Goal: Task Accomplishment & Management: Manage account settings

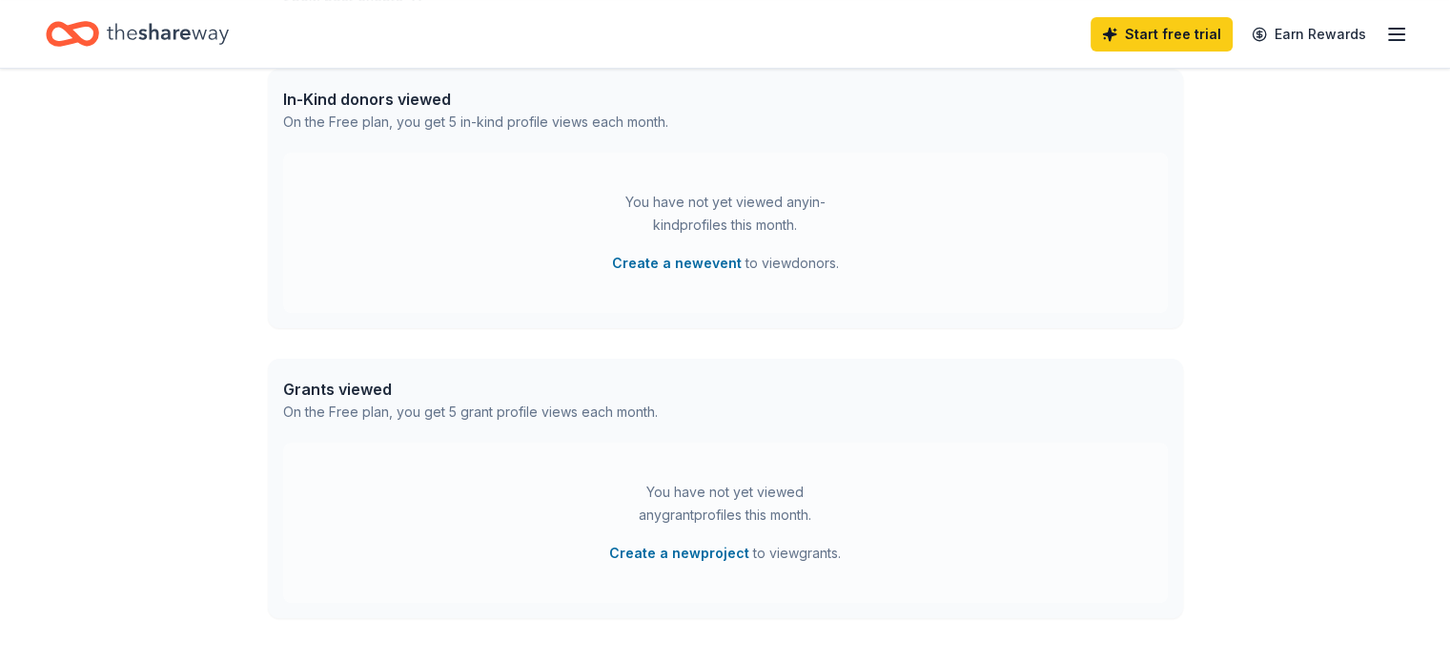
scroll to position [511, 0]
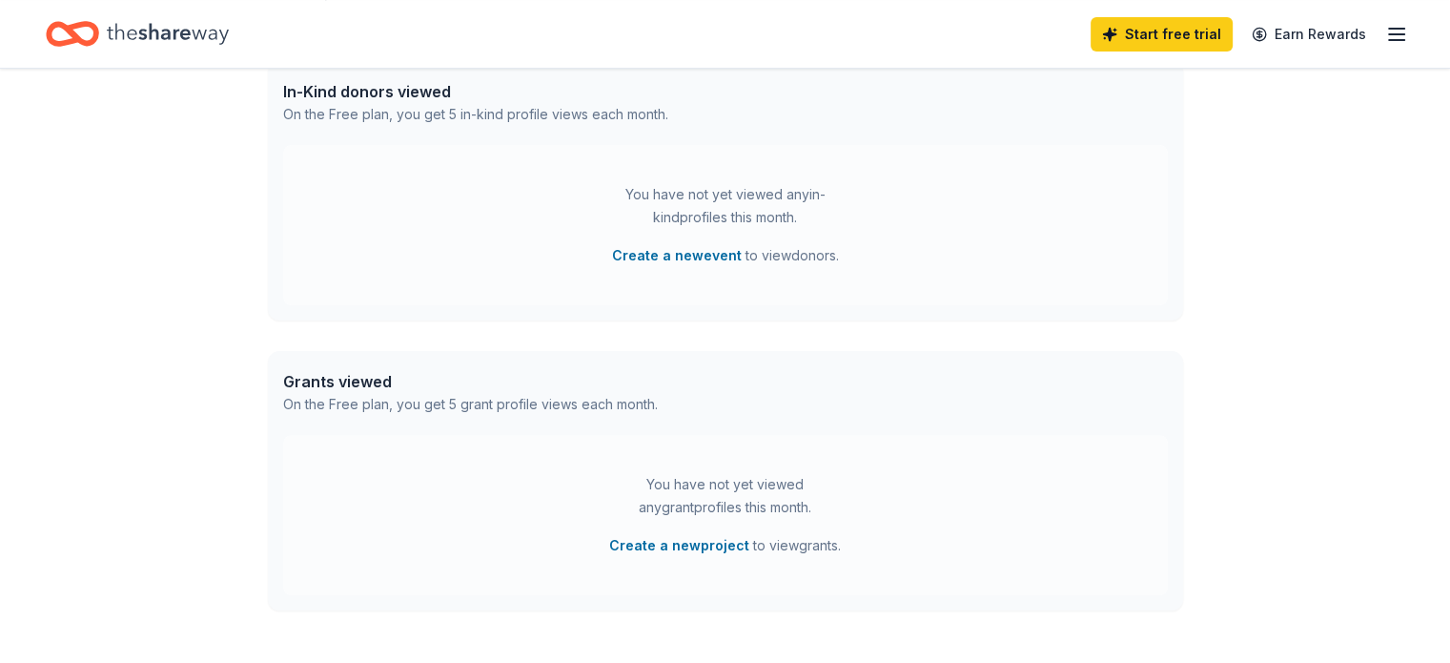
click at [1385, 34] on icon "button" at bounding box center [1396, 34] width 23 height 23
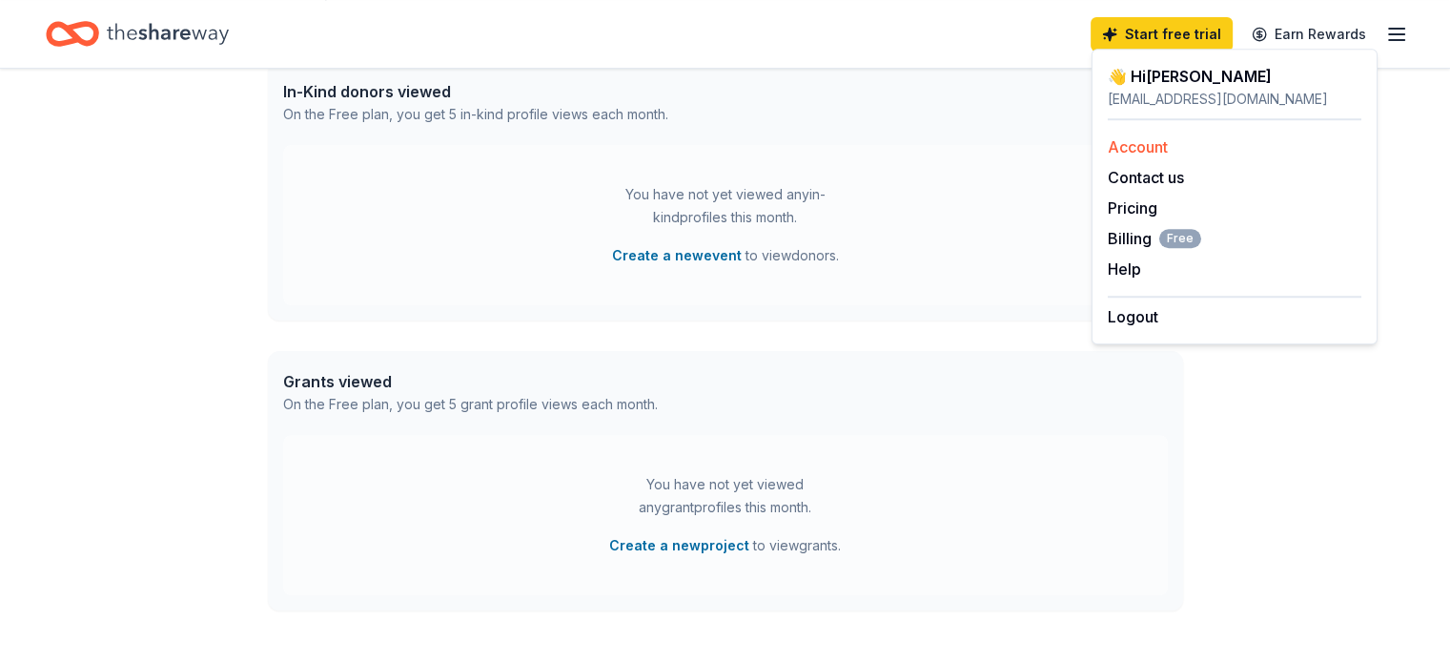
click at [1137, 149] on link "Account" at bounding box center [1138, 146] width 60 height 19
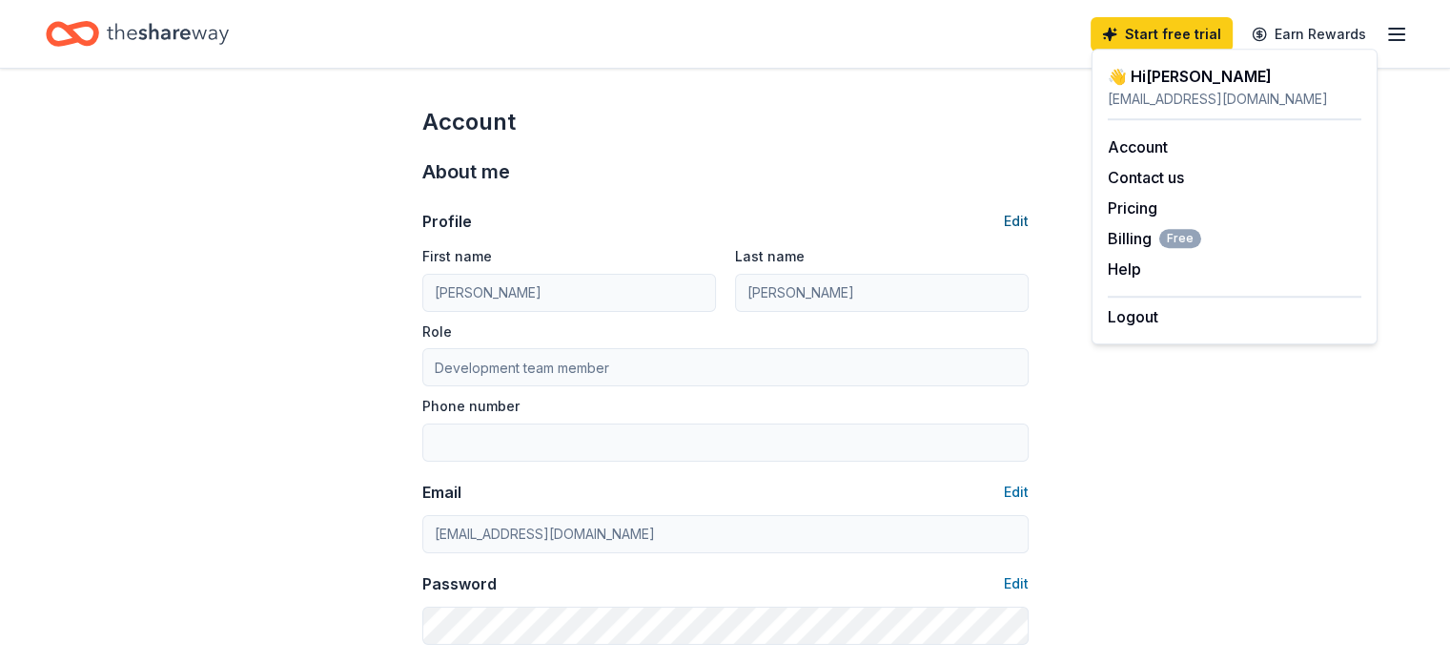
click at [1014, 219] on button "Edit" at bounding box center [1016, 221] width 25 height 23
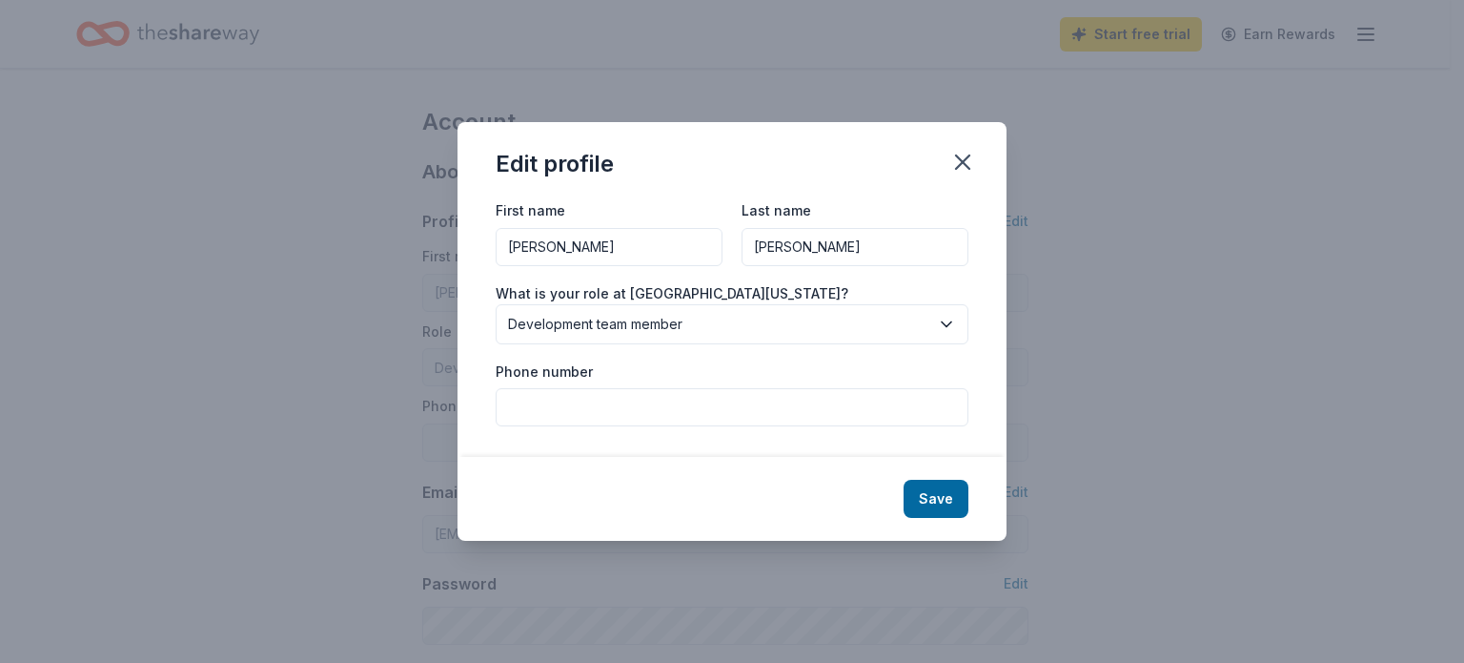
click at [559, 254] on input "[PERSON_NAME]" at bounding box center [609, 247] width 227 height 38
drag, startPoint x: 559, startPoint y: 254, endPoint x: 418, endPoint y: 238, distance: 141.0
click at [418, 238] on div "Edit profile First name [PERSON_NAME] Last name [PERSON_NAME] What is your role…" at bounding box center [732, 331] width 1464 height 663
type input "[PERSON_NAME]"
click at [854, 248] on input "[PERSON_NAME]" at bounding box center [855, 247] width 227 height 38
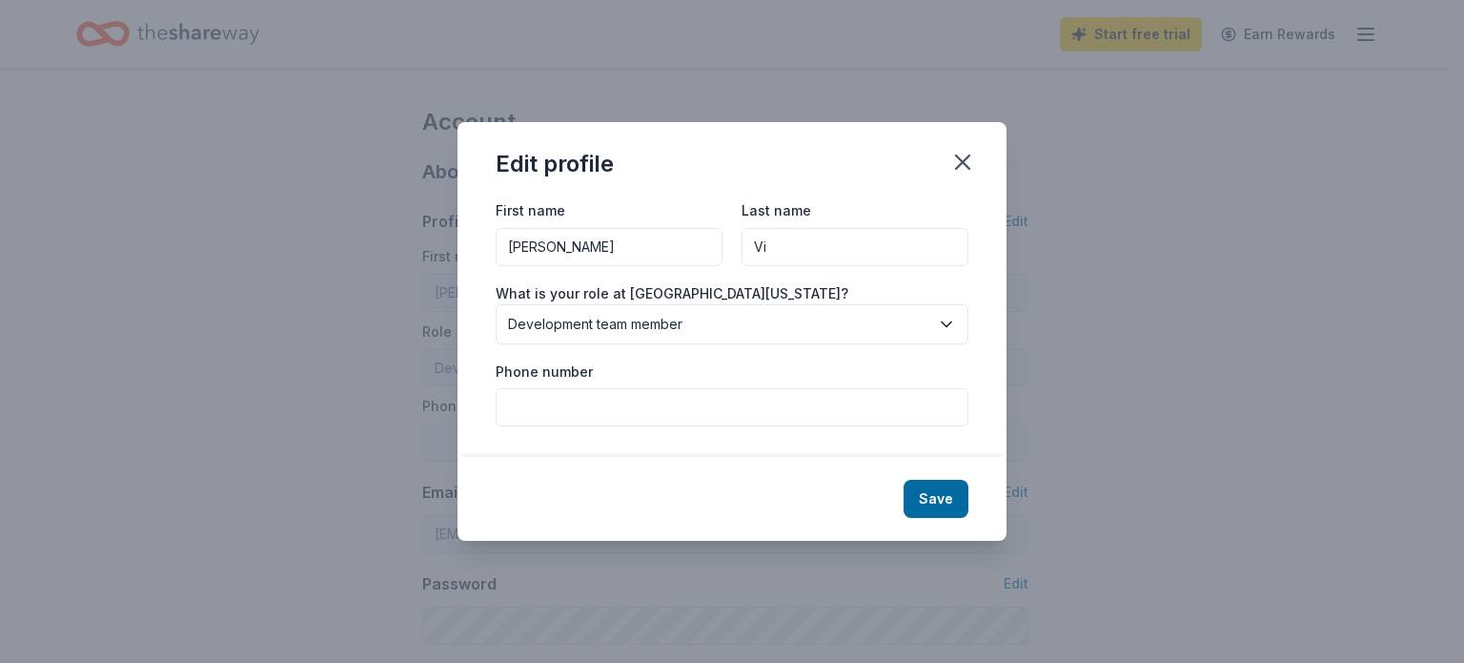
type input "V"
type input "[PERSON_NAME]"
click at [915, 323] on span "Development team member" at bounding box center [718, 324] width 421 height 23
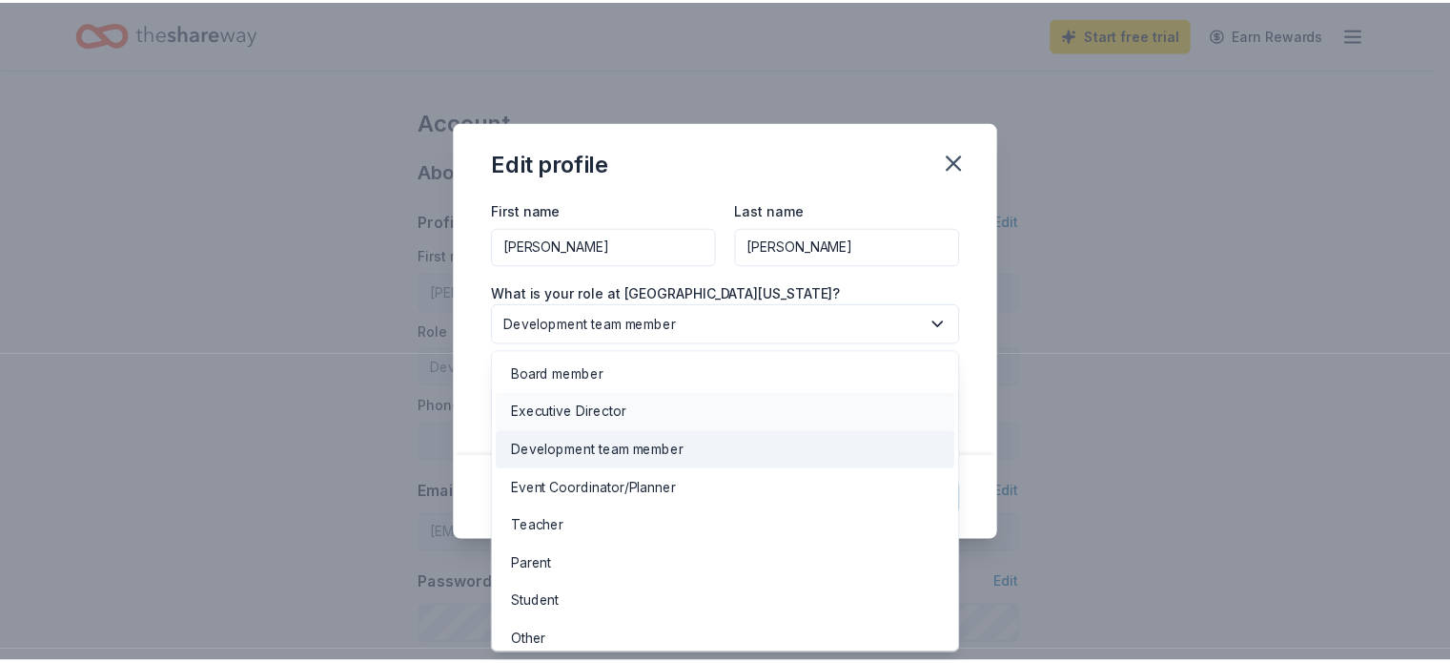
scroll to position [10, 0]
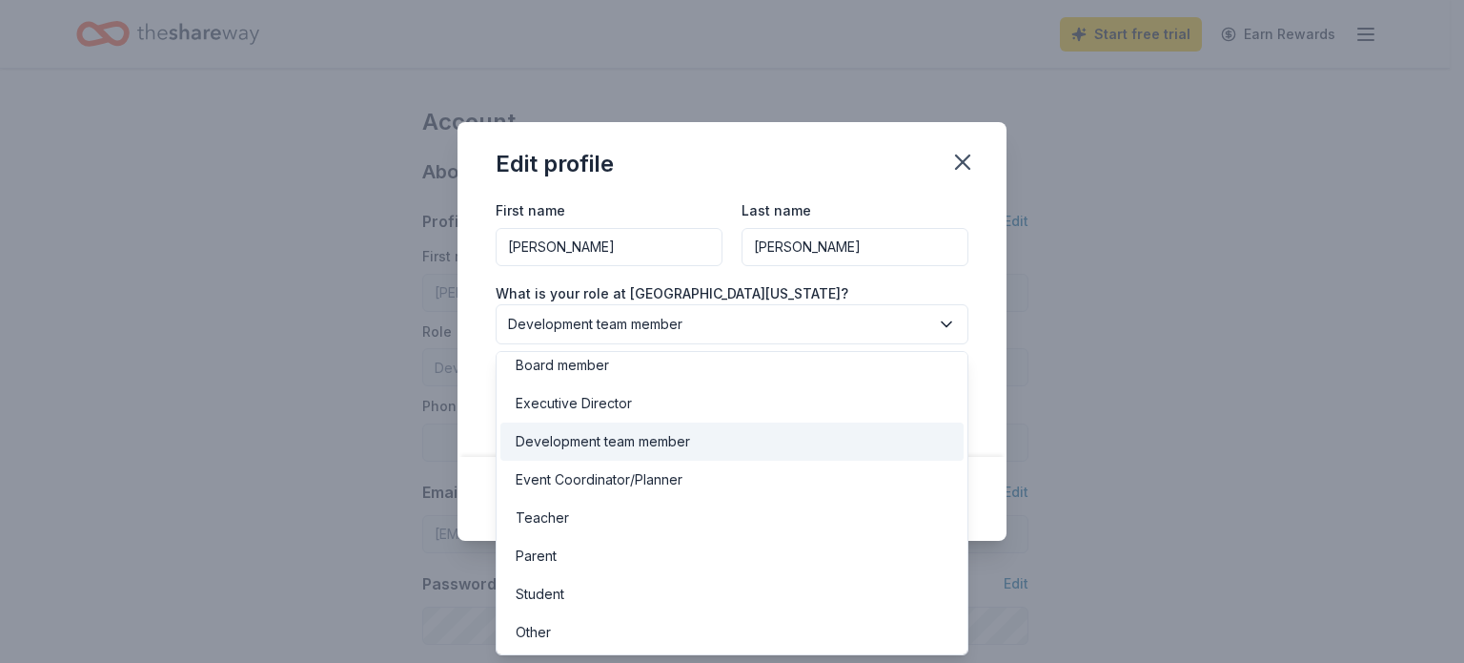
click at [870, 183] on div "Edit profile First name [PERSON_NAME] name [PERSON_NAME] What is your role at […" at bounding box center [732, 331] width 549 height 418
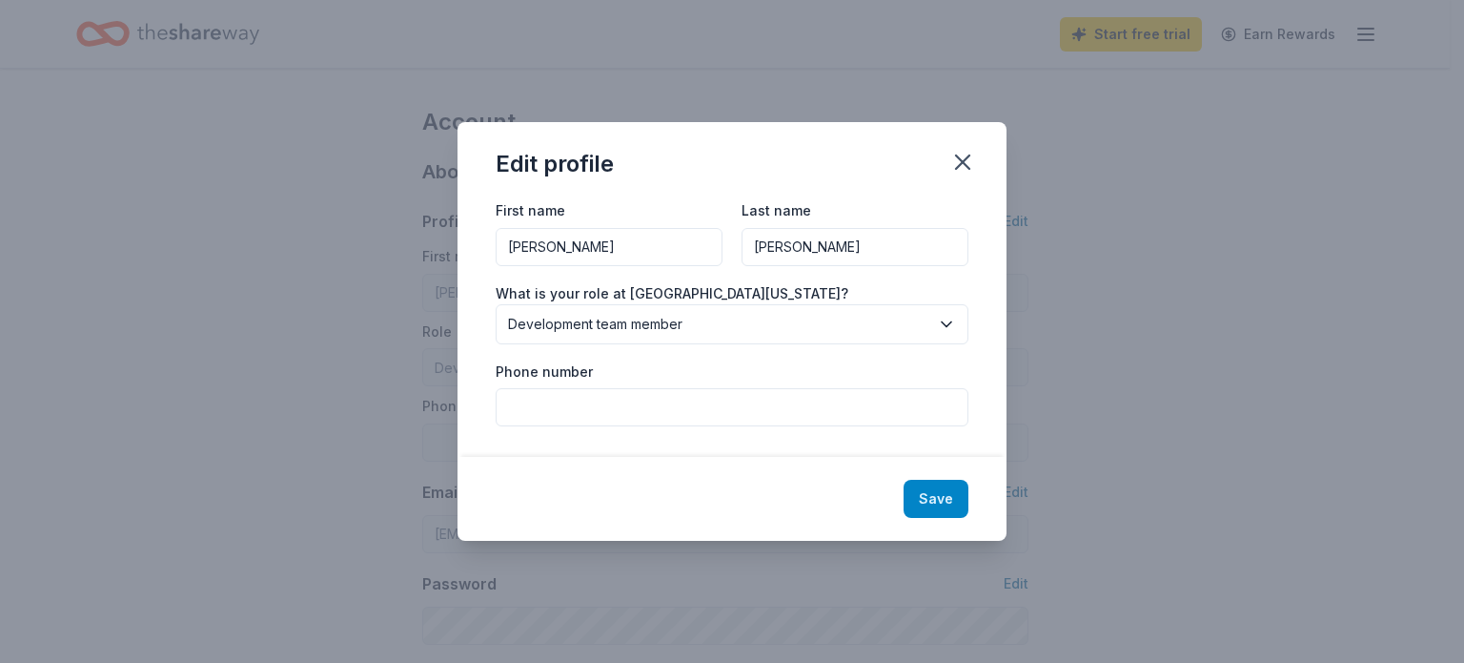
click at [938, 502] on button "Save" at bounding box center [936, 499] width 65 height 38
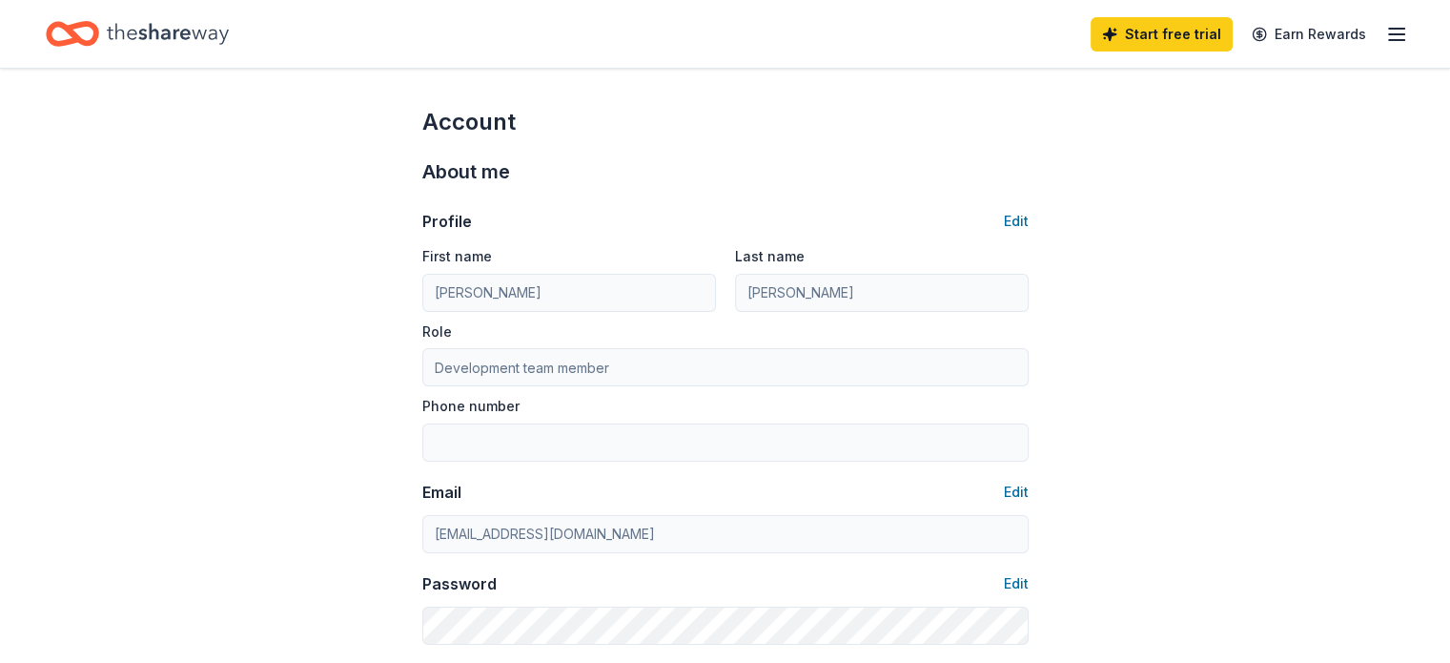
scroll to position [61, 0]
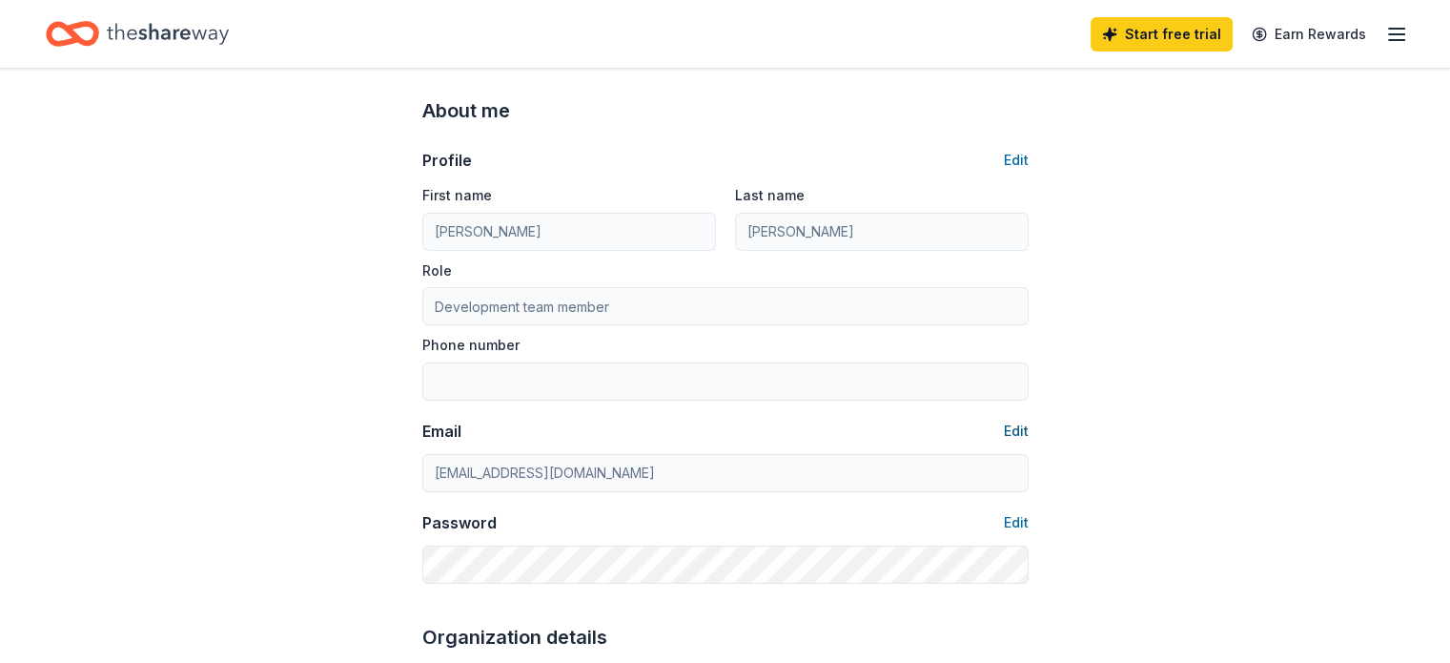
click at [1004, 430] on button "Edit" at bounding box center [1016, 430] width 25 height 23
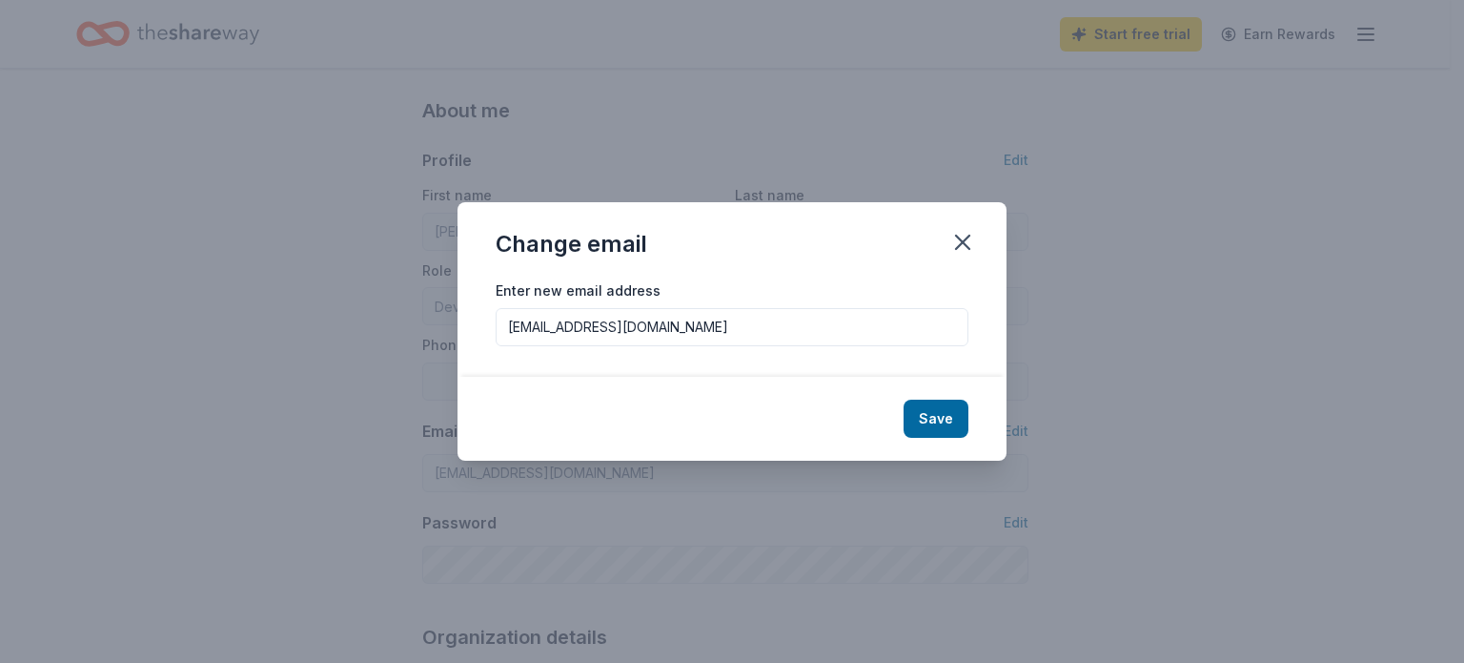
click at [766, 335] on input "[EMAIL_ADDRESS][DOMAIN_NAME]" at bounding box center [732, 327] width 473 height 38
drag, startPoint x: 544, startPoint y: 328, endPoint x: 470, endPoint y: 326, distance: 74.4
click at [470, 326] on div "Enter new email address [EMAIL_ADDRESS][DOMAIN_NAME]" at bounding box center [732, 327] width 549 height 98
type input "[EMAIL_ADDRESS][DOMAIN_NAME]"
click at [944, 418] on button "Save" at bounding box center [936, 418] width 65 height 38
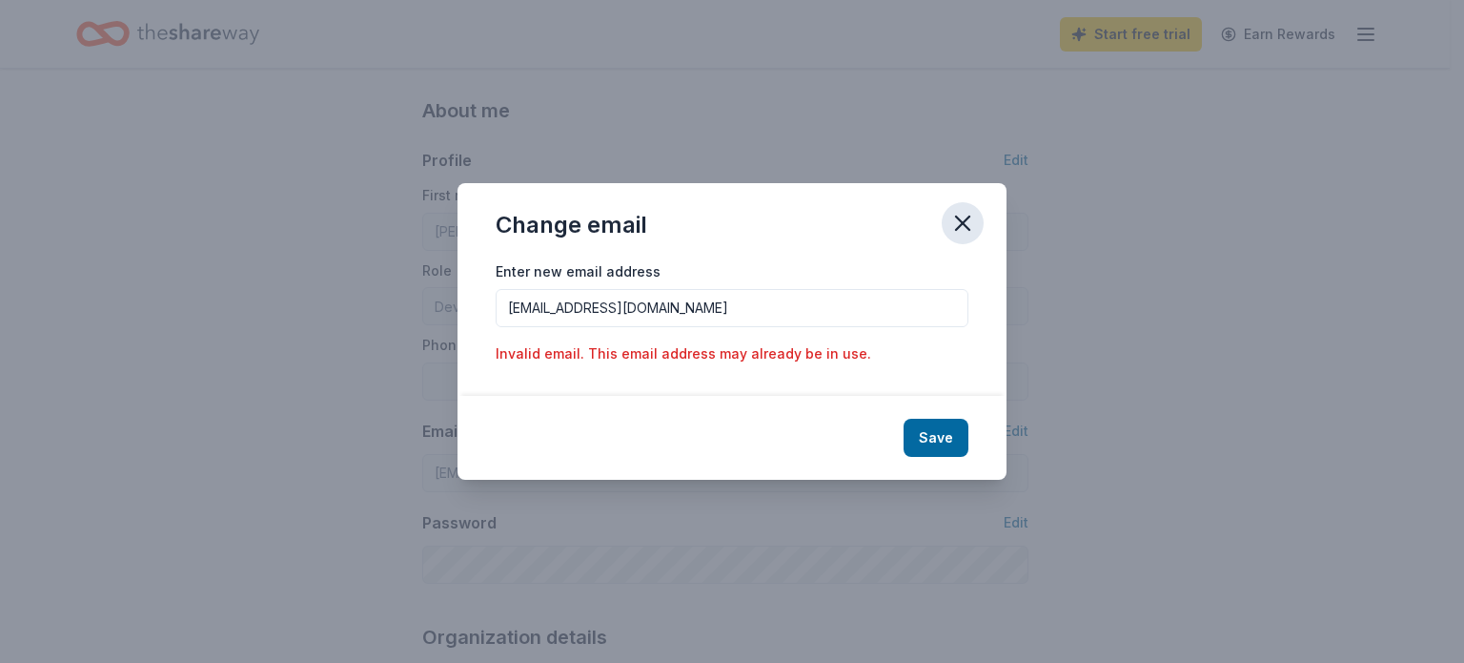
click at [970, 226] on icon "button" at bounding box center [962, 223] width 27 height 27
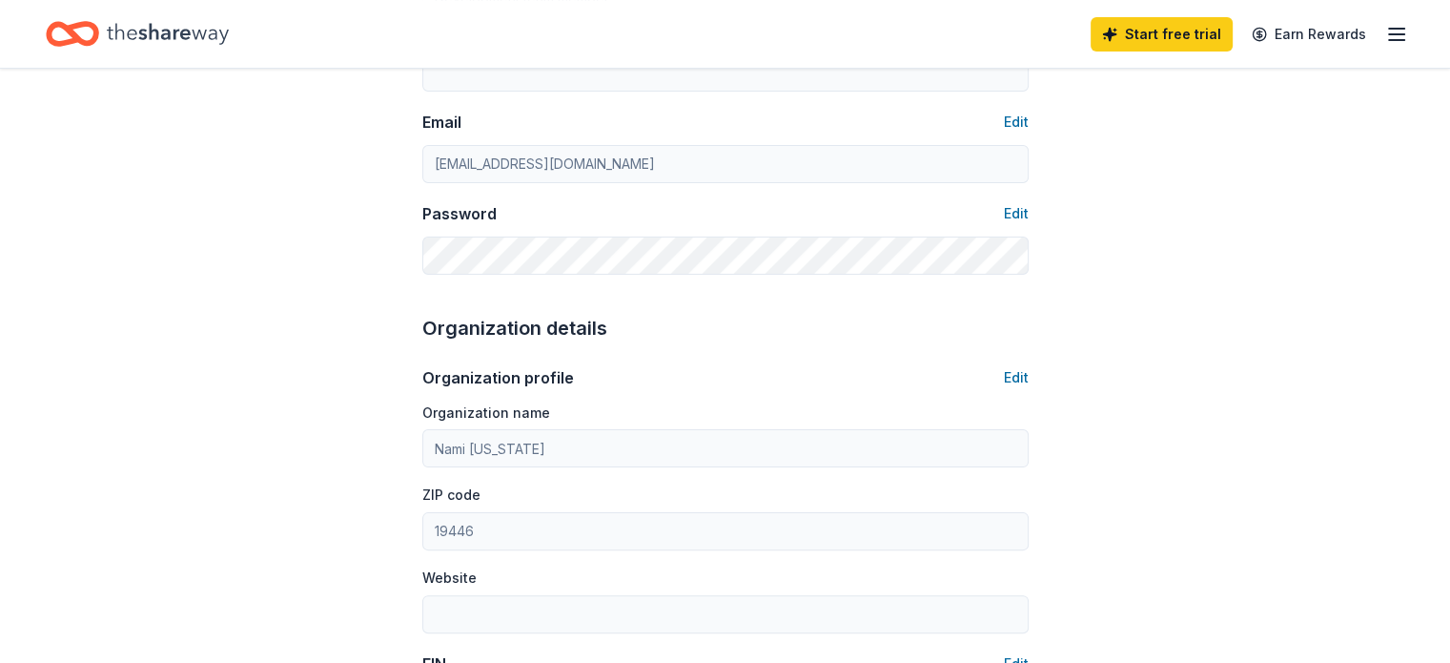
scroll to position [372, 0]
type input "[PERSON_NAME]"
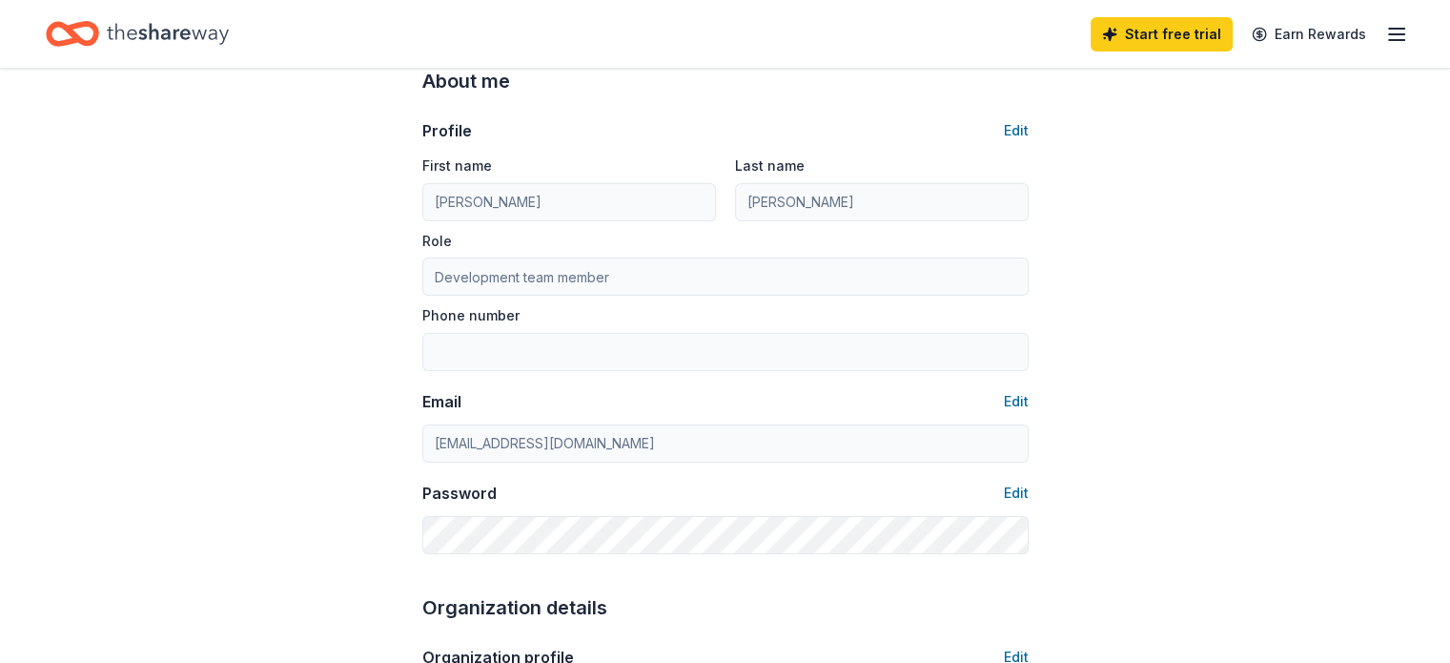
scroll to position [0, 0]
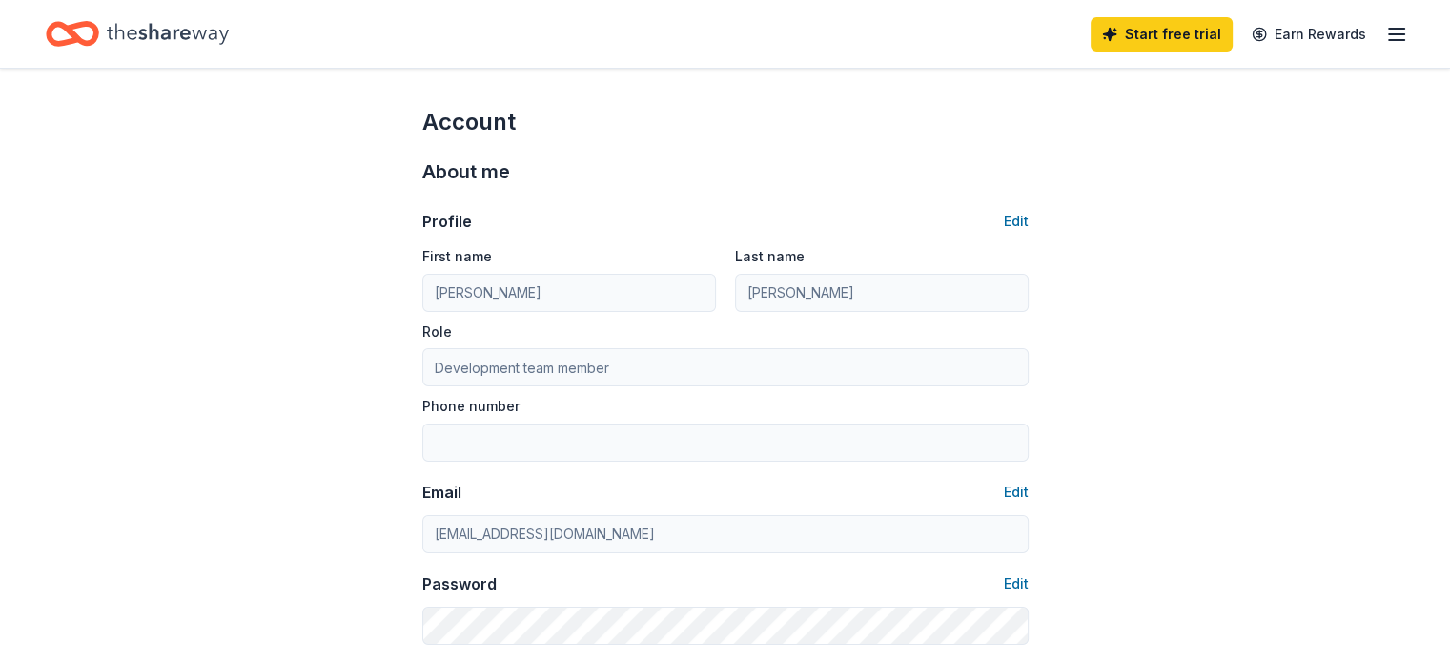
click at [1389, 34] on line "button" at bounding box center [1396, 34] width 15 height 0
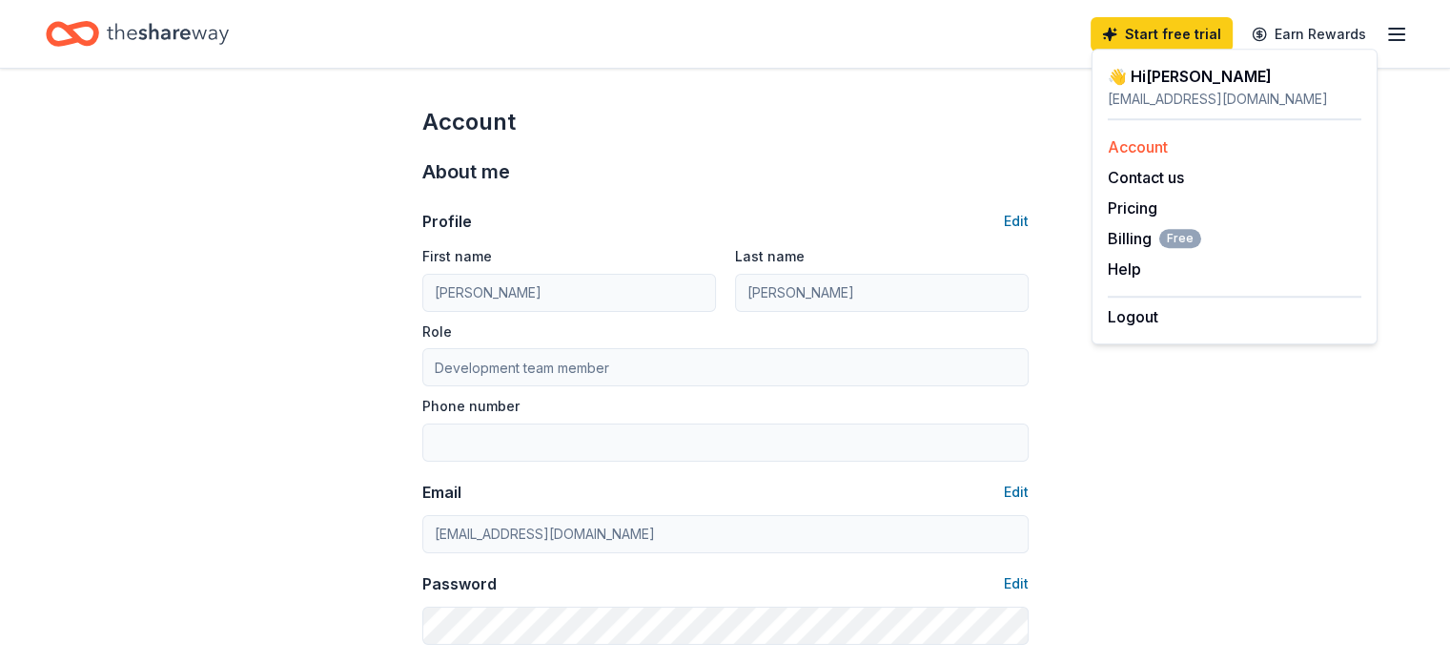
click at [1121, 143] on link "Account" at bounding box center [1138, 146] width 60 height 19
click at [928, 224] on div "Profile Edit" at bounding box center [725, 221] width 606 height 23
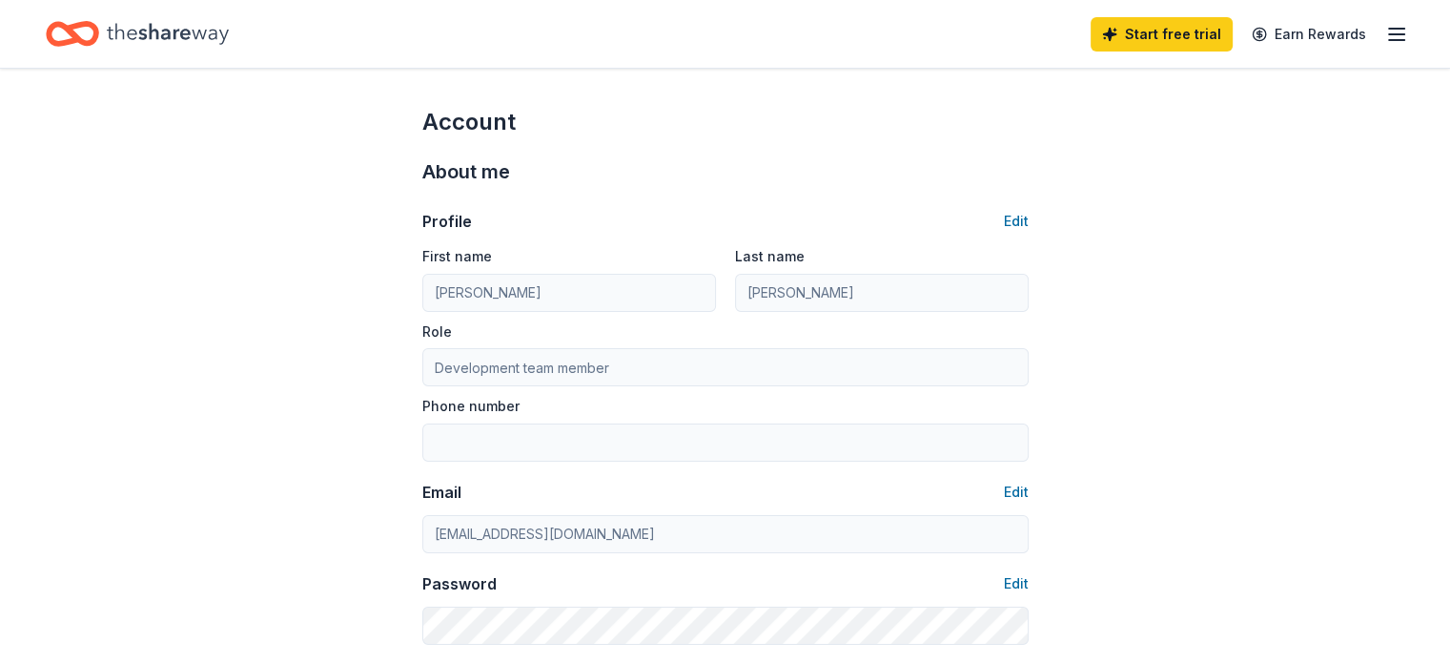
click at [1002, 221] on div "Profile Edit" at bounding box center [725, 221] width 606 height 23
click at [1014, 217] on button "Edit" at bounding box center [1016, 221] width 25 height 23
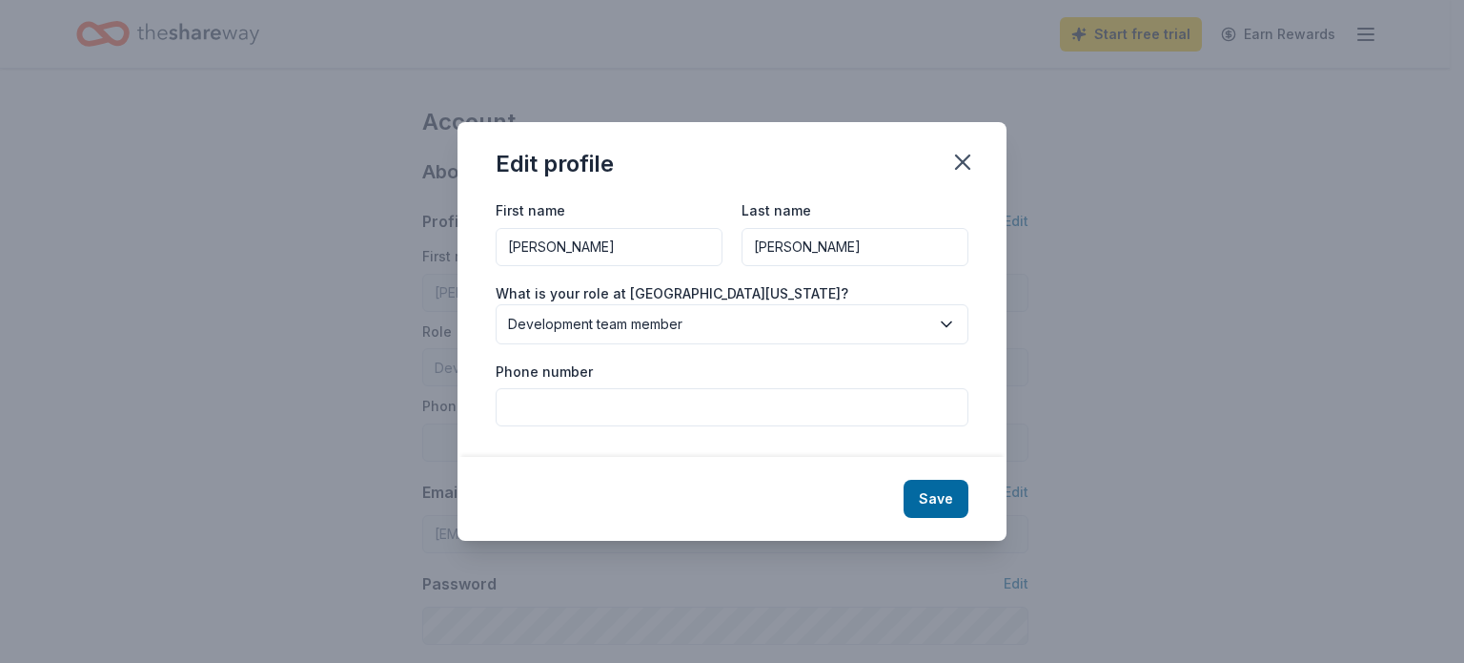
drag, startPoint x: 651, startPoint y: 243, endPoint x: 411, endPoint y: 220, distance: 241.3
click at [416, 220] on div "Edit profile First name [PERSON_NAME] name [PERSON_NAME] What is your role at […" at bounding box center [732, 331] width 1464 height 663
type input "[PERSON_NAME]"
drag, startPoint x: 821, startPoint y: 251, endPoint x: 707, endPoint y: 233, distance: 114.9
click at [707, 233] on div "First name [PERSON_NAME] Last name [PERSON_NAME]" at bounding box center [732, 232] width 473 height 68
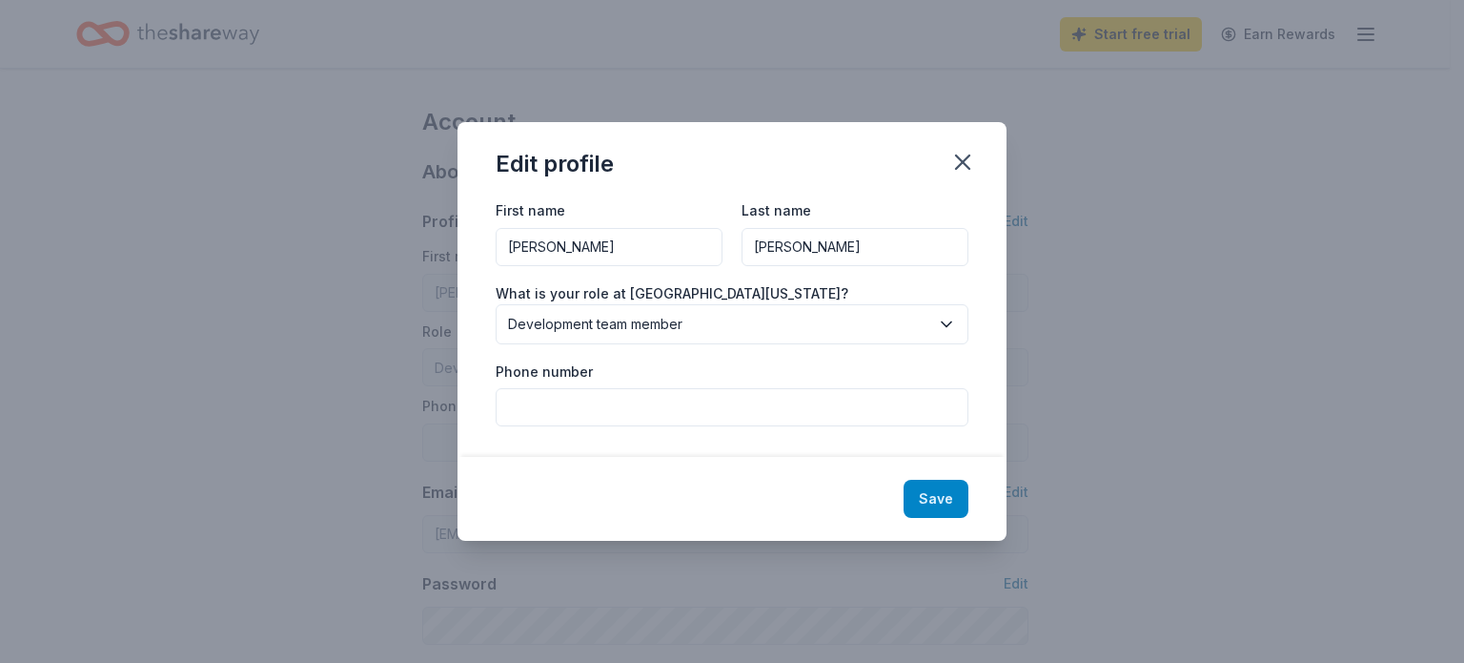
type input "[PERSON_NAME]"
click at [944, 494] on button "Save" at bounding box center [936, 499] width 65 height 38
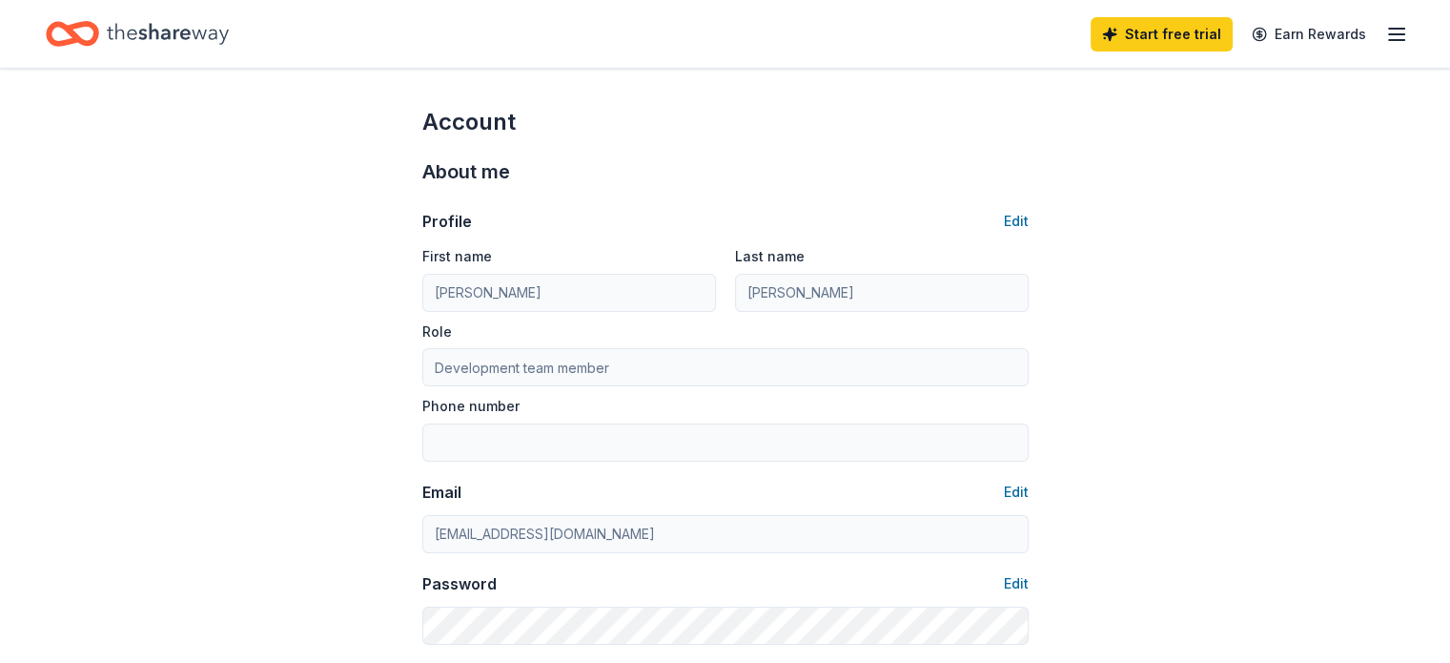
type input "[PERSON_NAME]"
click at [175, 45] on icon "Home" at bounding box center [168, 33] width 122 height 39
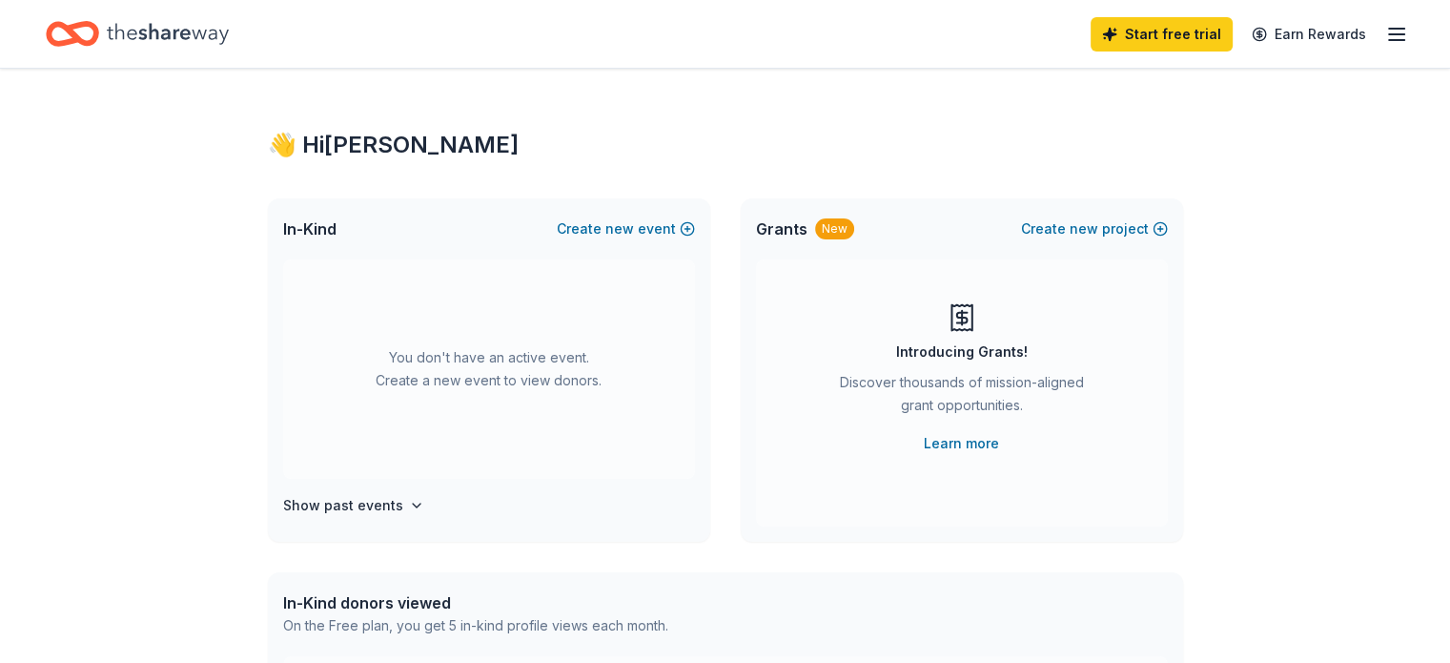
click at [172, 33] on icon "Home" at bounding box center [168, 33] width 122 height 21
click at [223, 33] on icon "Home" at bounding box center [168, 33] width 122 height 39
click at [1385, 41] on icon "button" at bounding box center [1396, 34] width 23 height 23
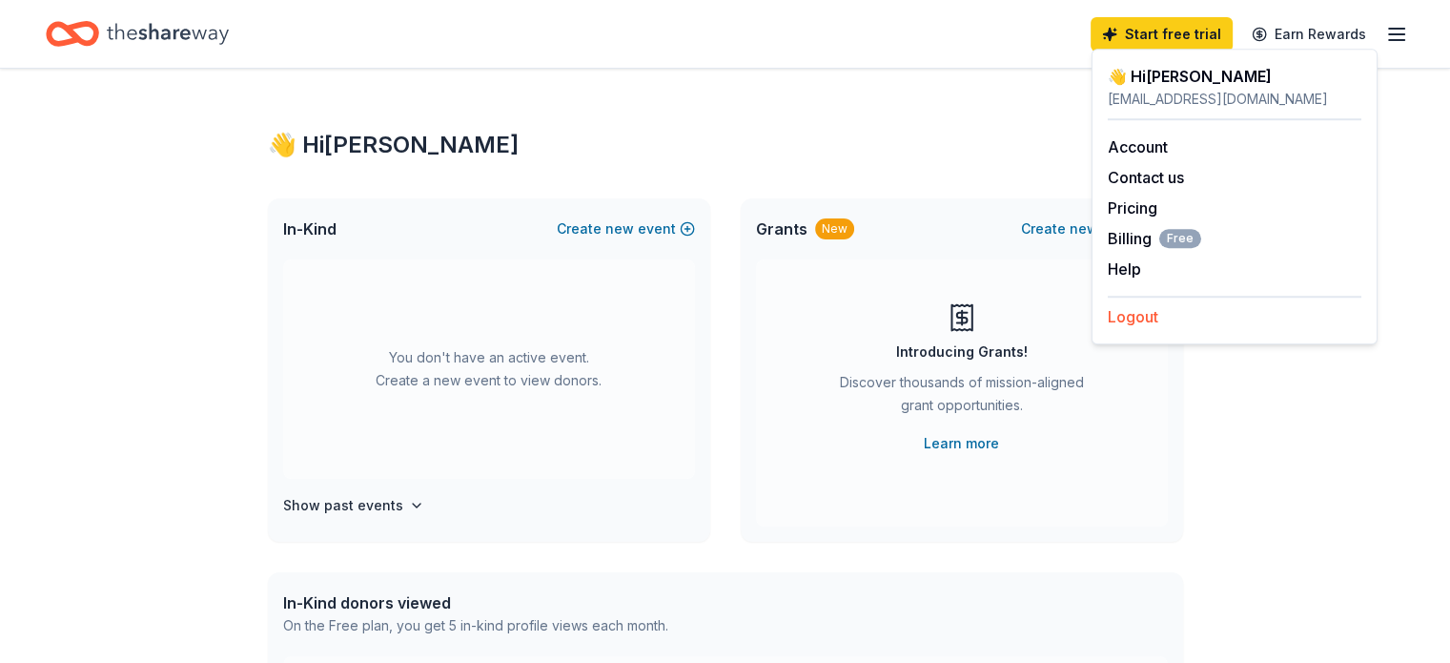
click at [1150, 308] on button "Logout" at bounding box center [1133, 316] width 51 height 23
